Goal: Complete application form

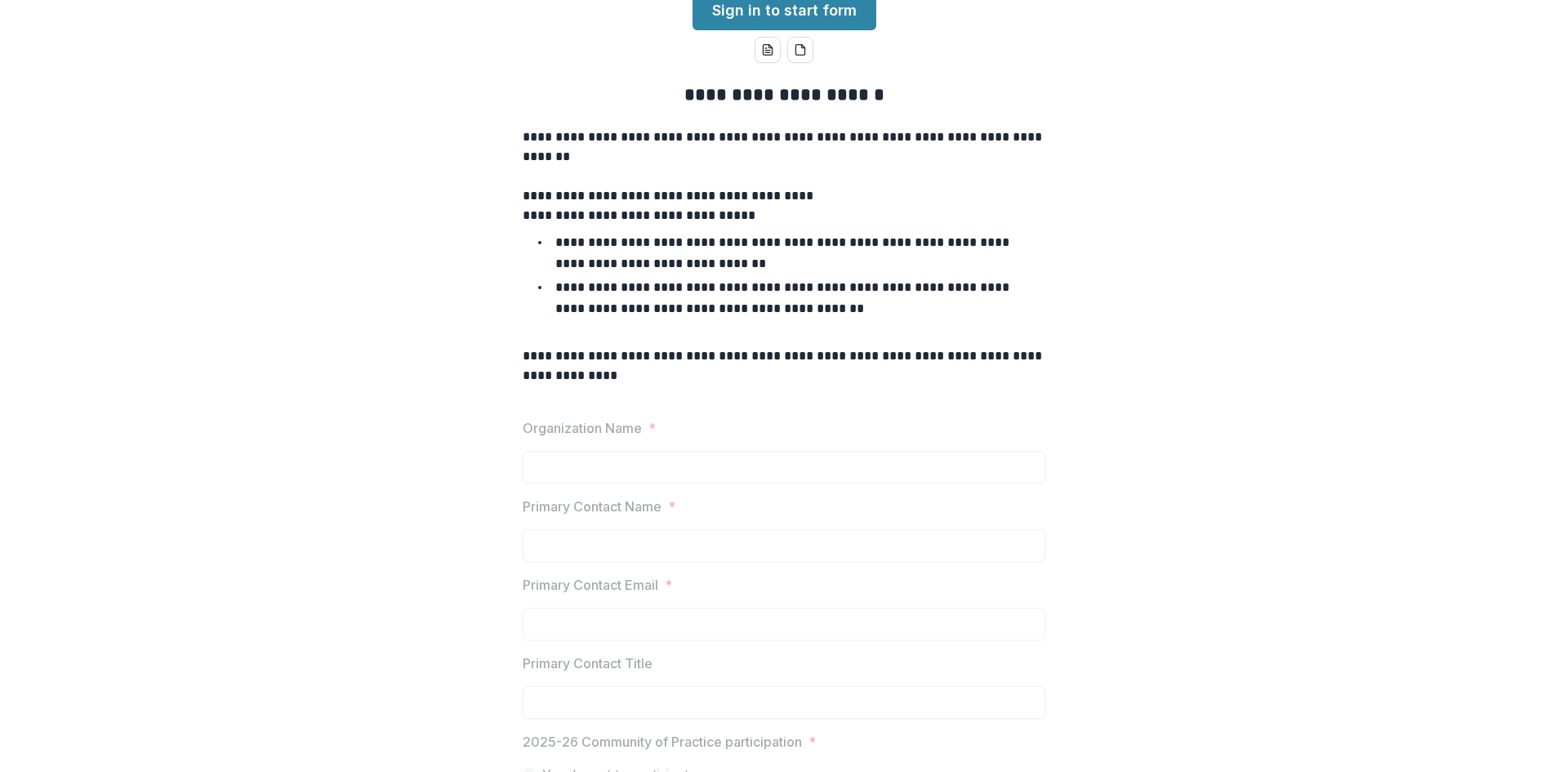
scroll to position [138, 0]
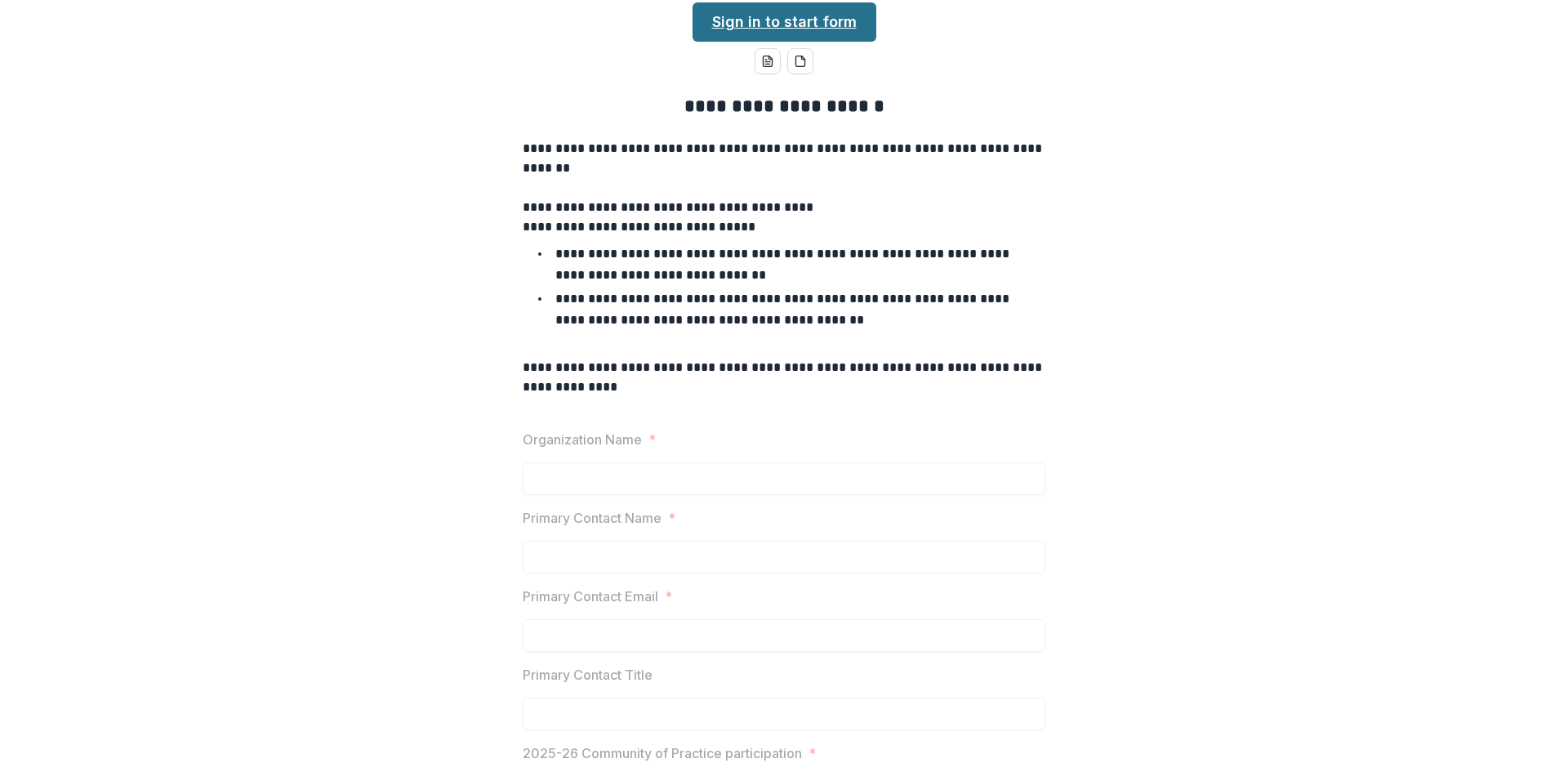
click at [757, 42] on link "Sign in to start form" at bounding box center [784, 22] width 184 height 39
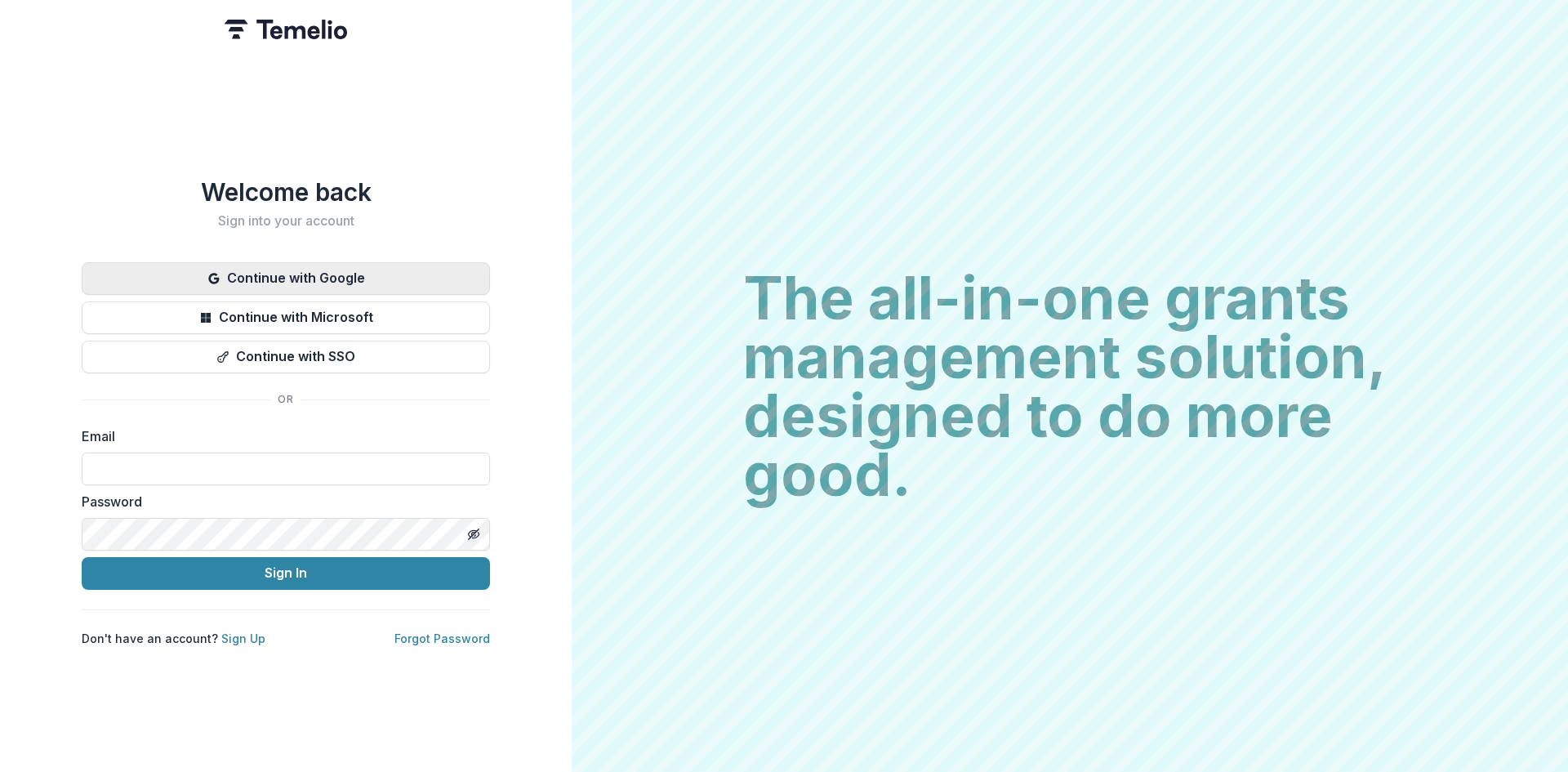
click at [382, 265] on button "Continue with Google" at bounding box center [285, 278] width 409 height 33
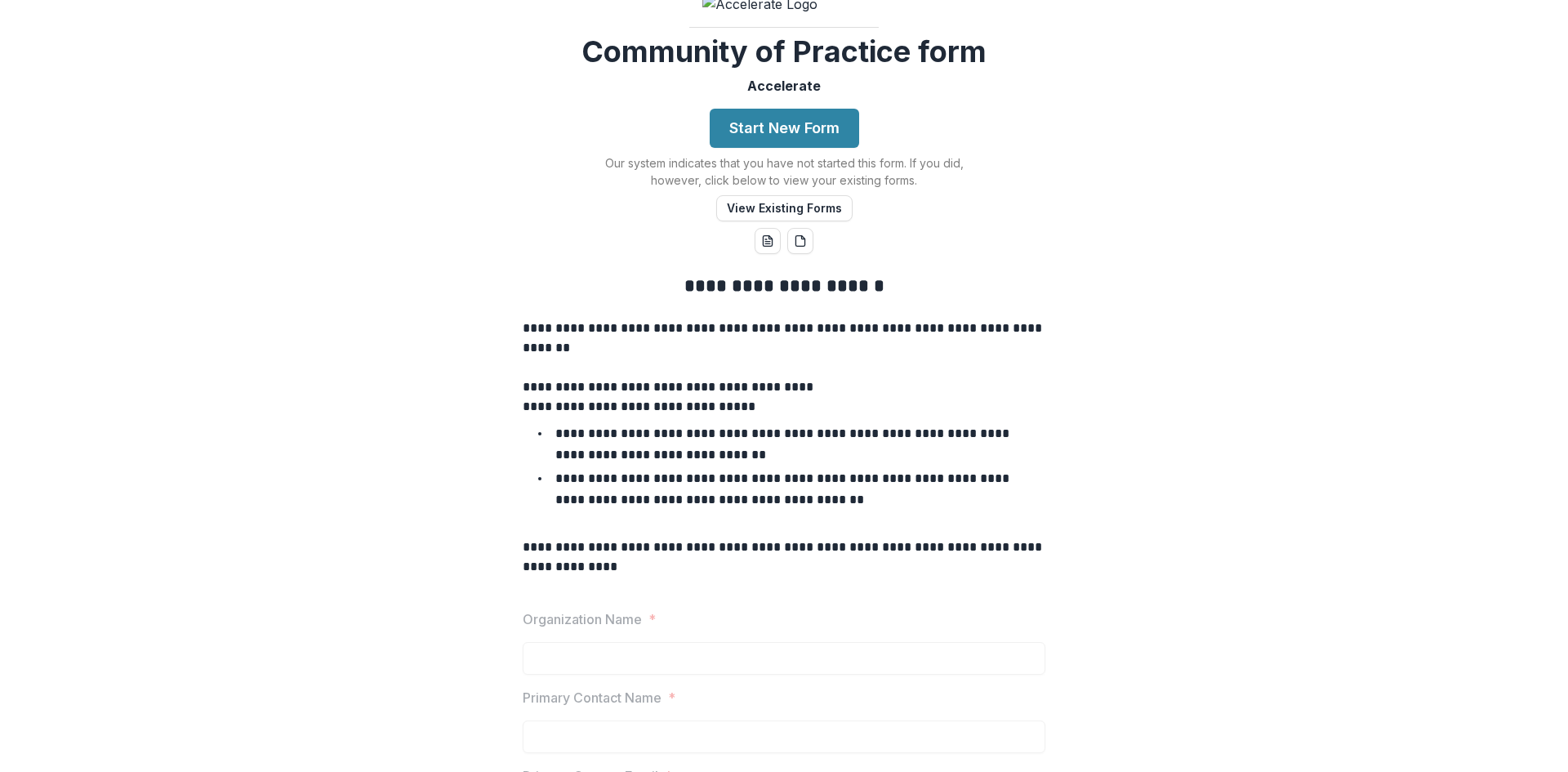
scroll to position [66, 0]
click at [775, 146] on button "Start New Form" at bounding box center [784, 126] width 149 height 39
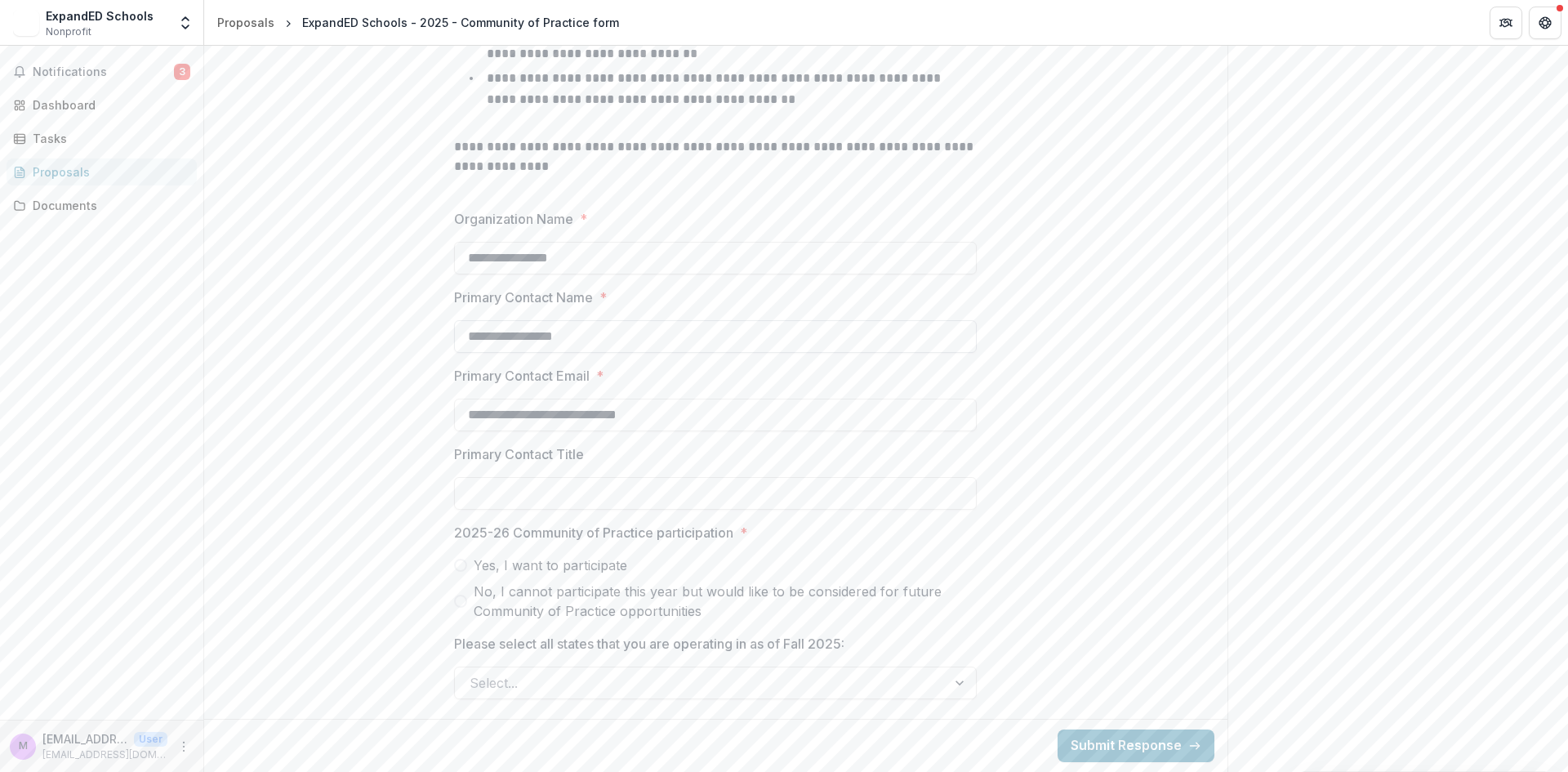
scroll to position [580, 0]
click at [576, 565] on span "Yes, I want to participate" at bounding box center [550, 565] width 153 height 20
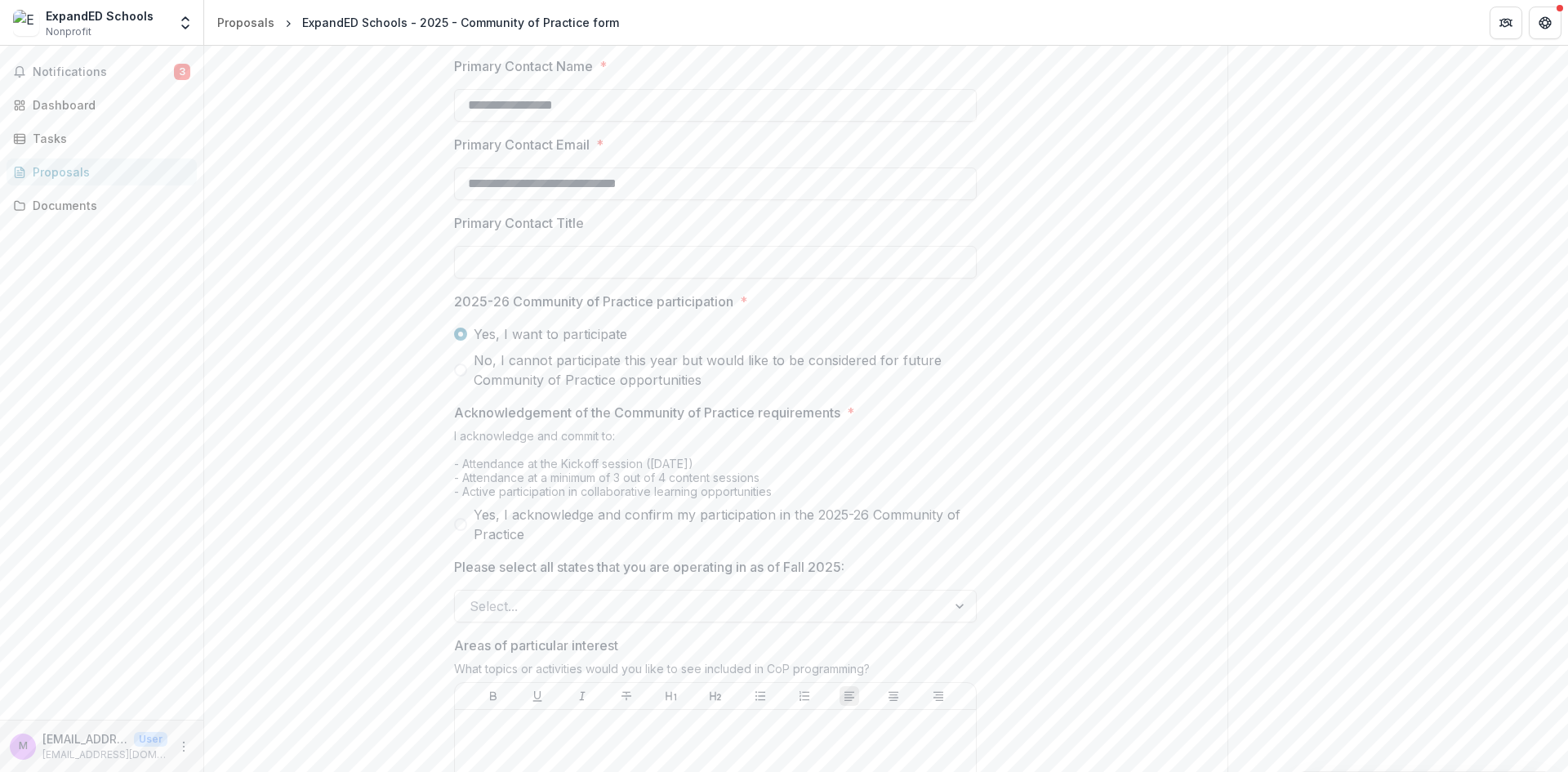
scroll to position [708, 0]
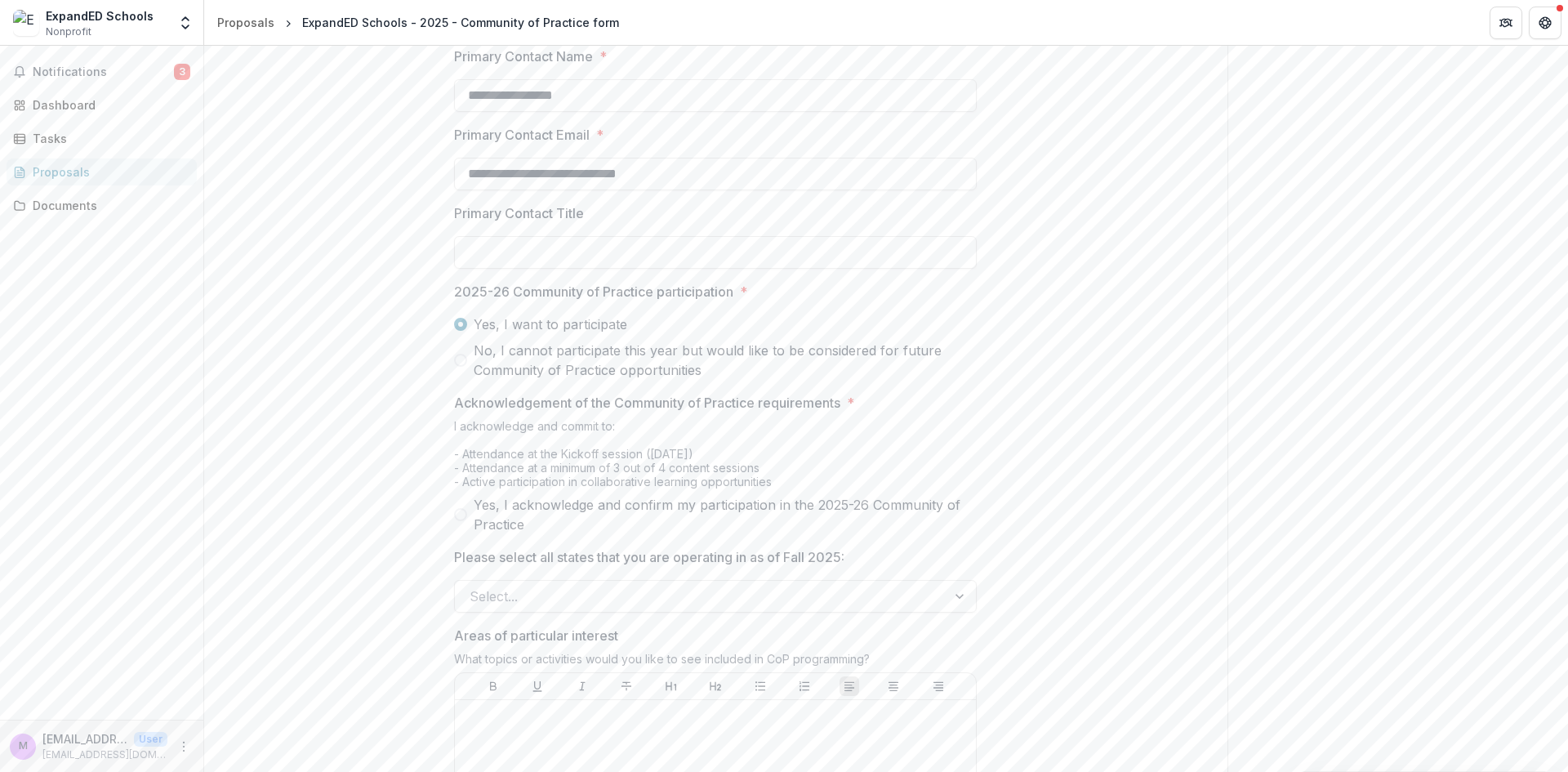
click at [675, 534] on span "Yes, I acknowledge and confirm my participation in the 2025-26 Community of Pra…" at bounding box center [725, 514] width 503 height 39
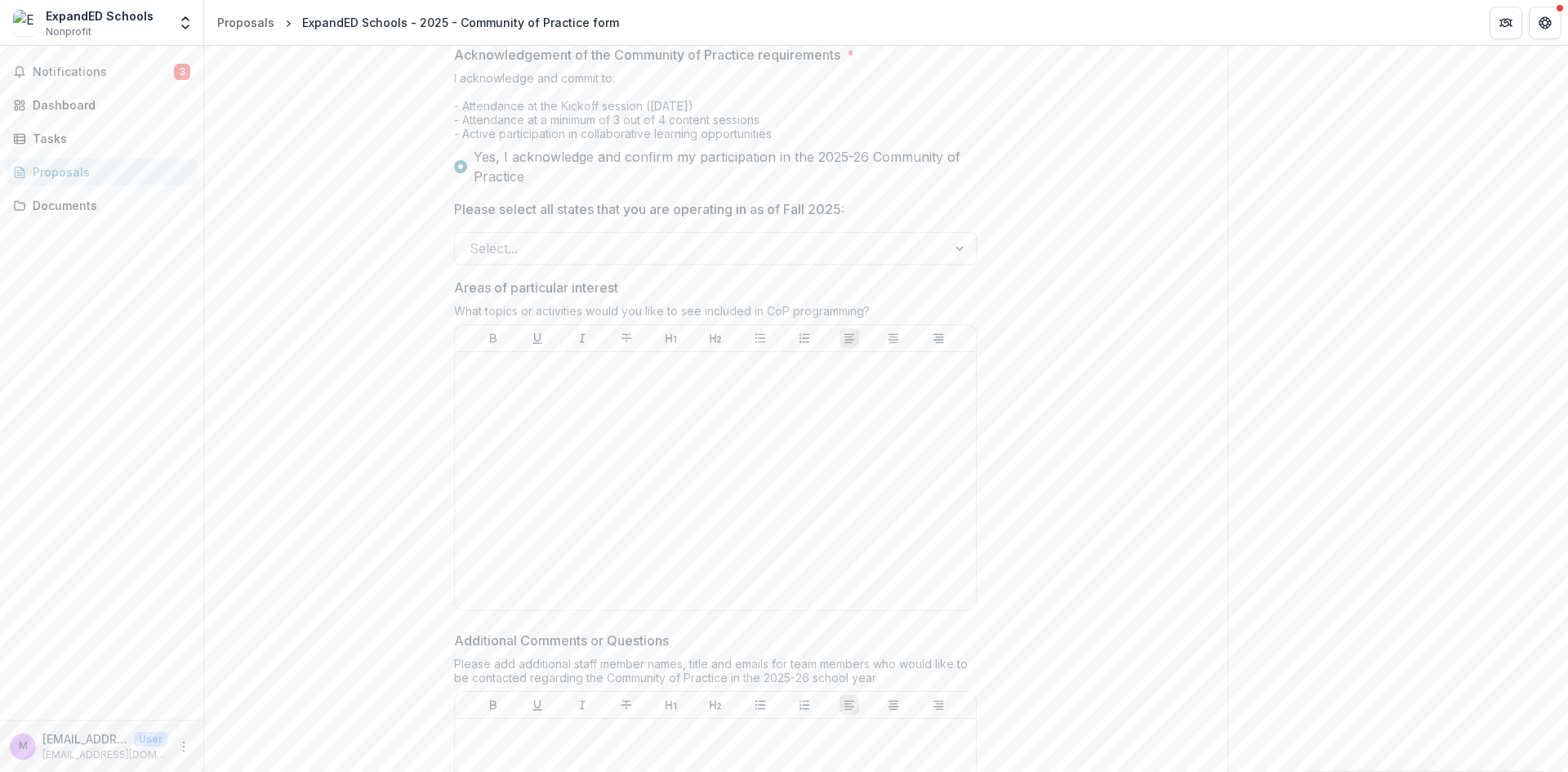
scroll to position [1055, 0]
click at [542, 260] on div at bounding box center [700, 247] width 462 height 23
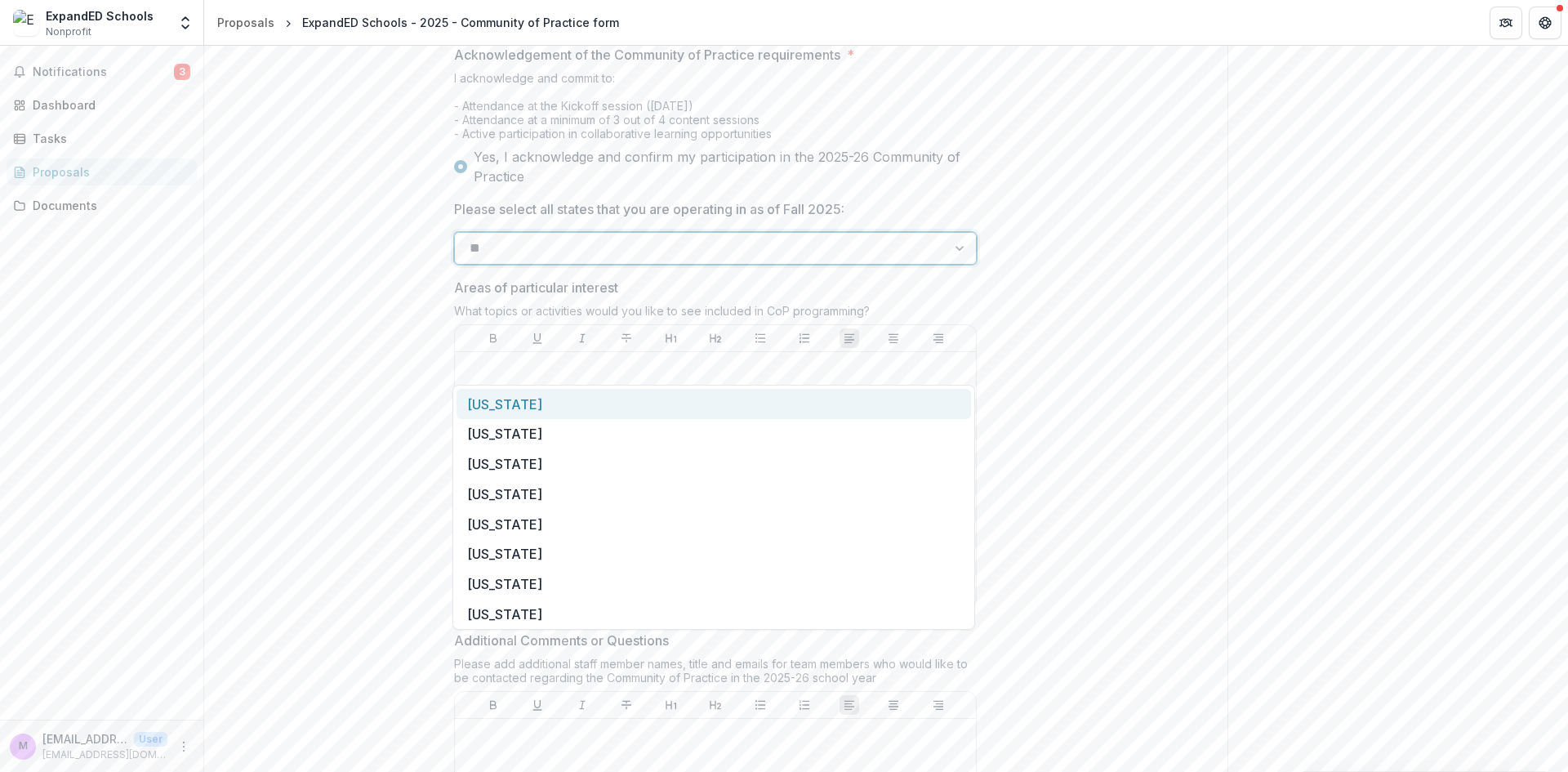
type input "***"
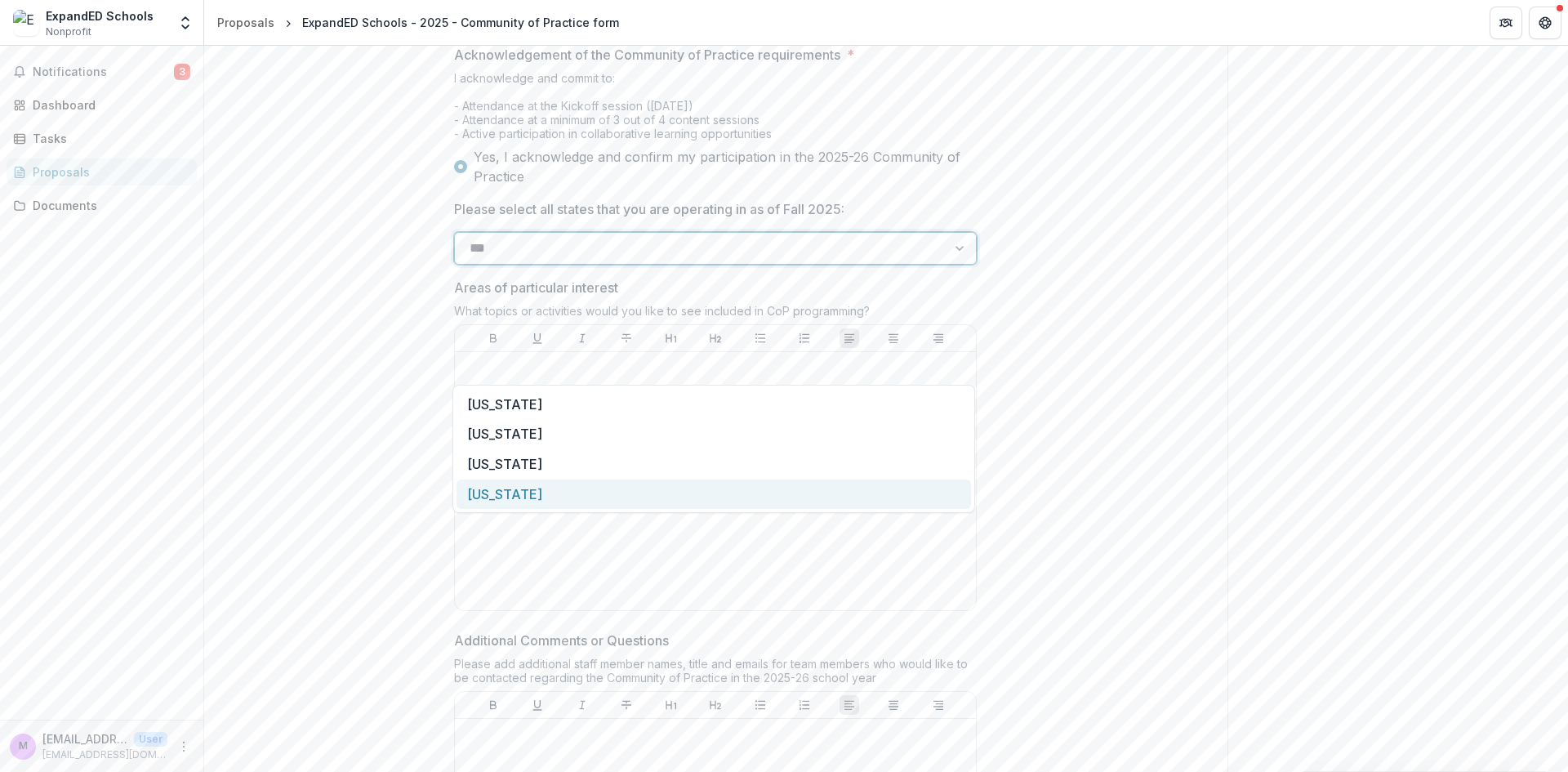
click at [609, 485] on div "[US_STATE]" at bounding box center [714, 494] width 515 height 30
drag, startPoint x: 609, startPoint y: 485, endPoint x: 602, endPoint y: 594, distance: 109.2
click at [602, 594] on div at bounding box center [715, 481] width 508 height 245
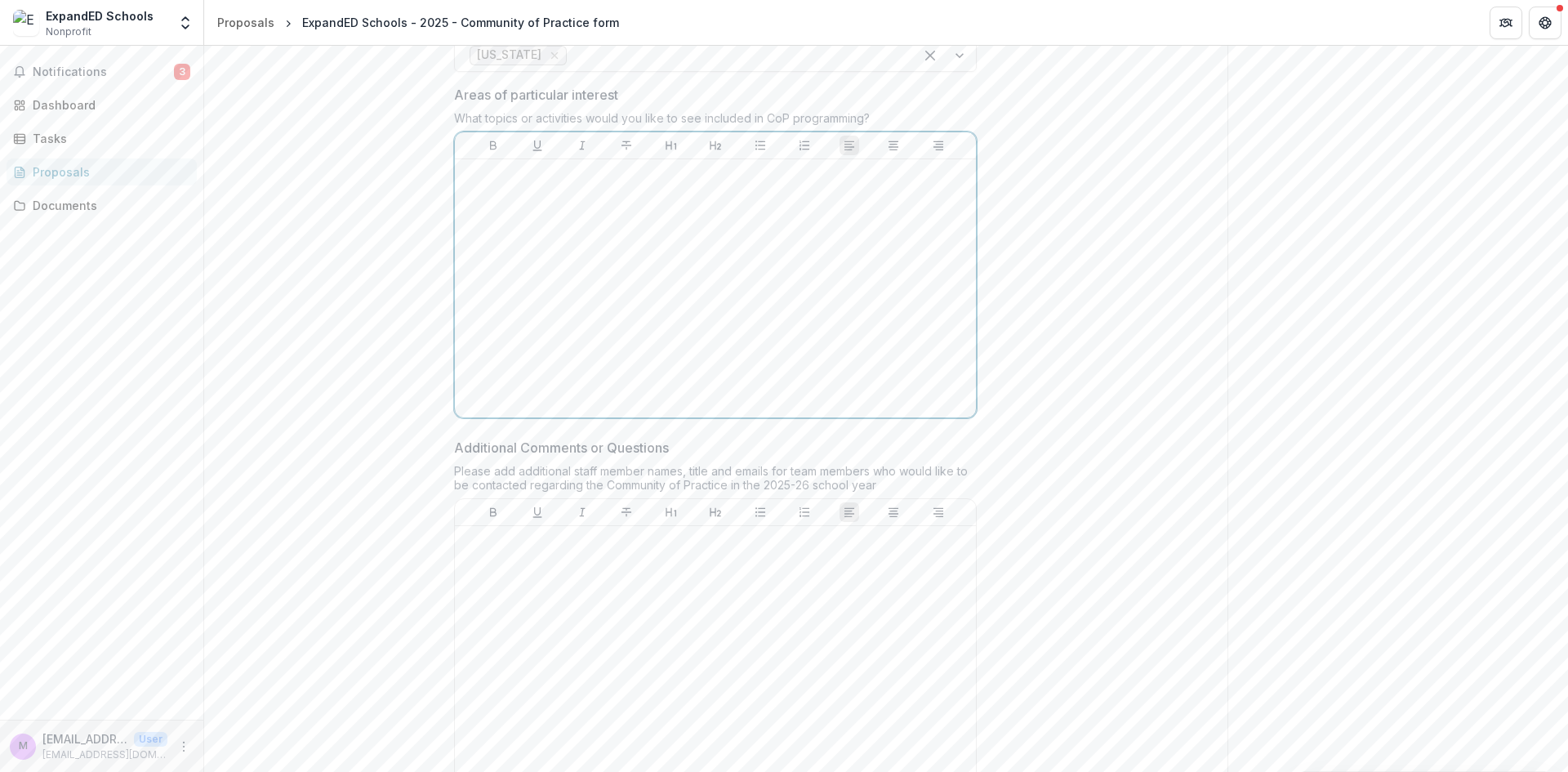
scroll to position [1250, 0]
click at [621, 663] on div at bounding box center [715, 652] width 508 height 245
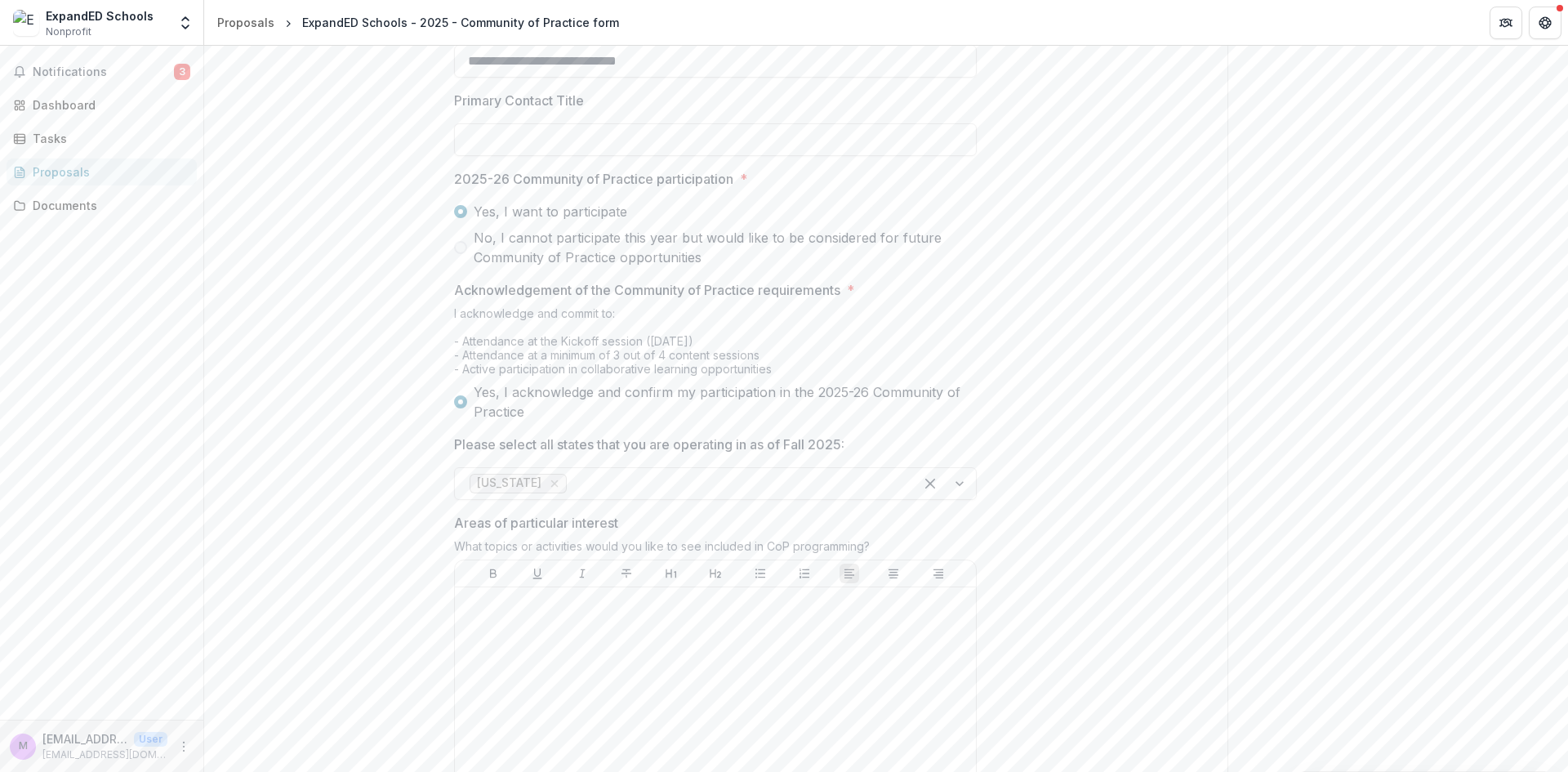
scroll to position [822, 0]
click at [156, 77] on span "Notifications" at bounding box center [103, 72] width 141 height 14
click at [274, 459] on div "**********" at bounding box center [715, 368] width 1023 height 1725
